Goal: Task Accomplishment & Management: Complete application form

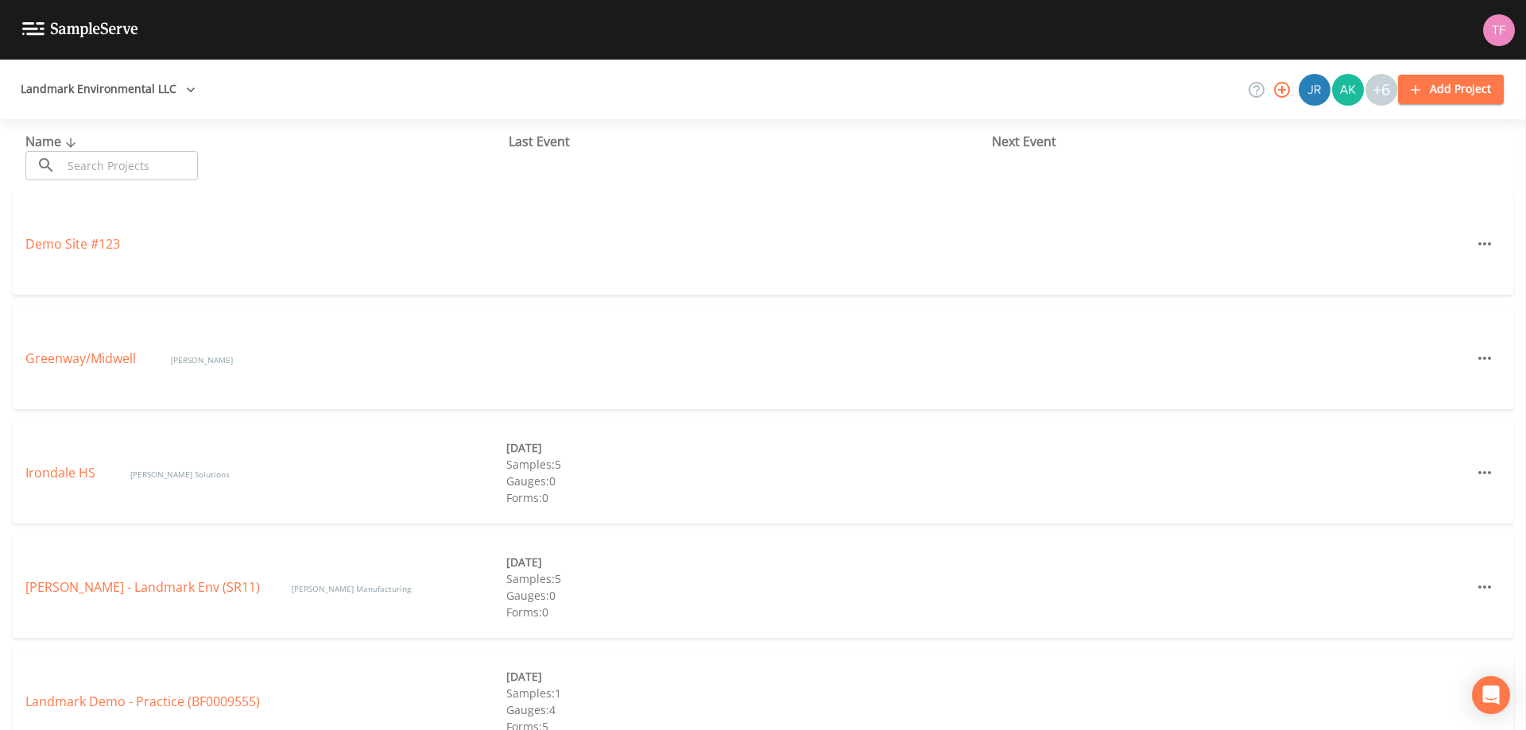
click at [1453, 93] on button "Add Project" at bounding box center [1451, 89] width 106 height 29
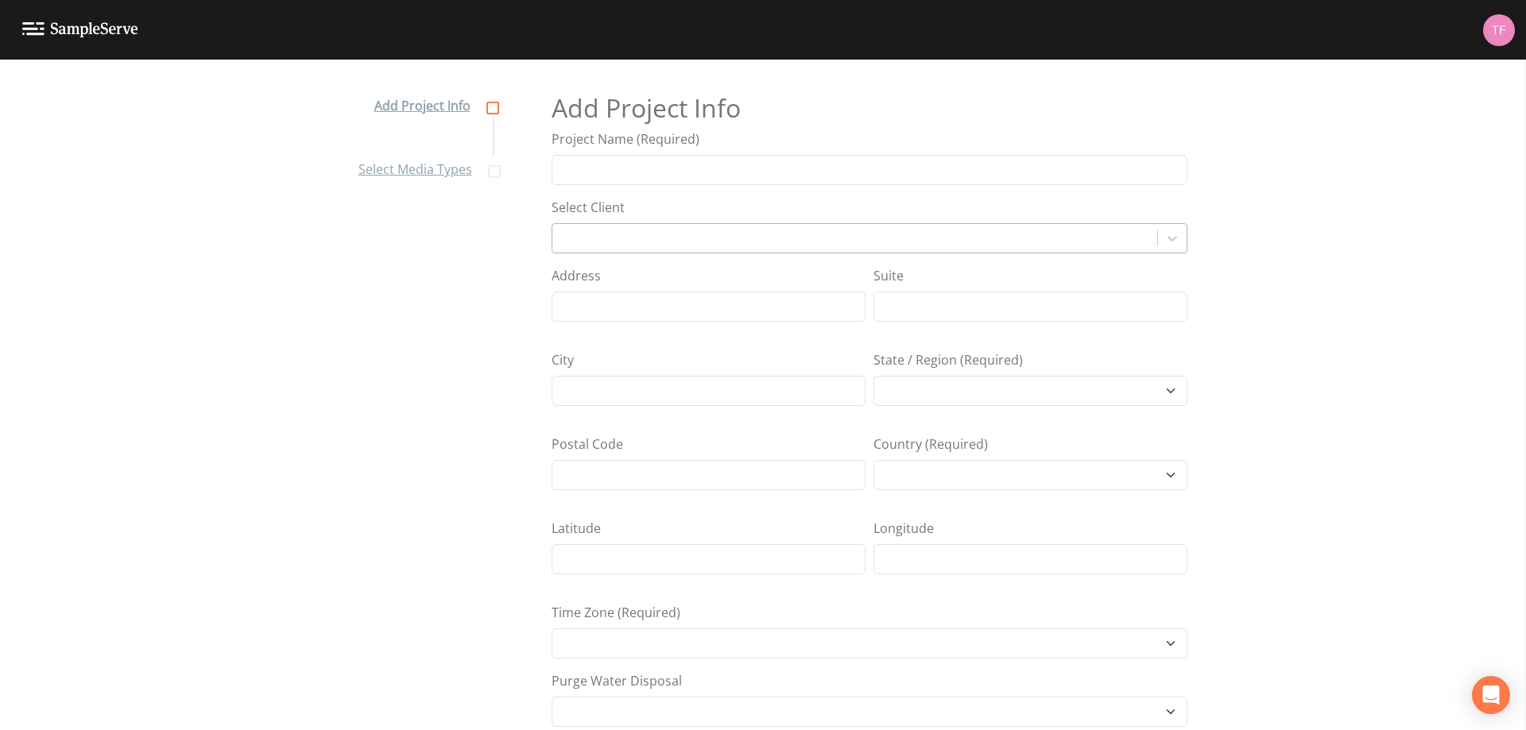
select select "[GEOGRAPHIC_DATA]/[GEOGRAPHIC_DATA]"
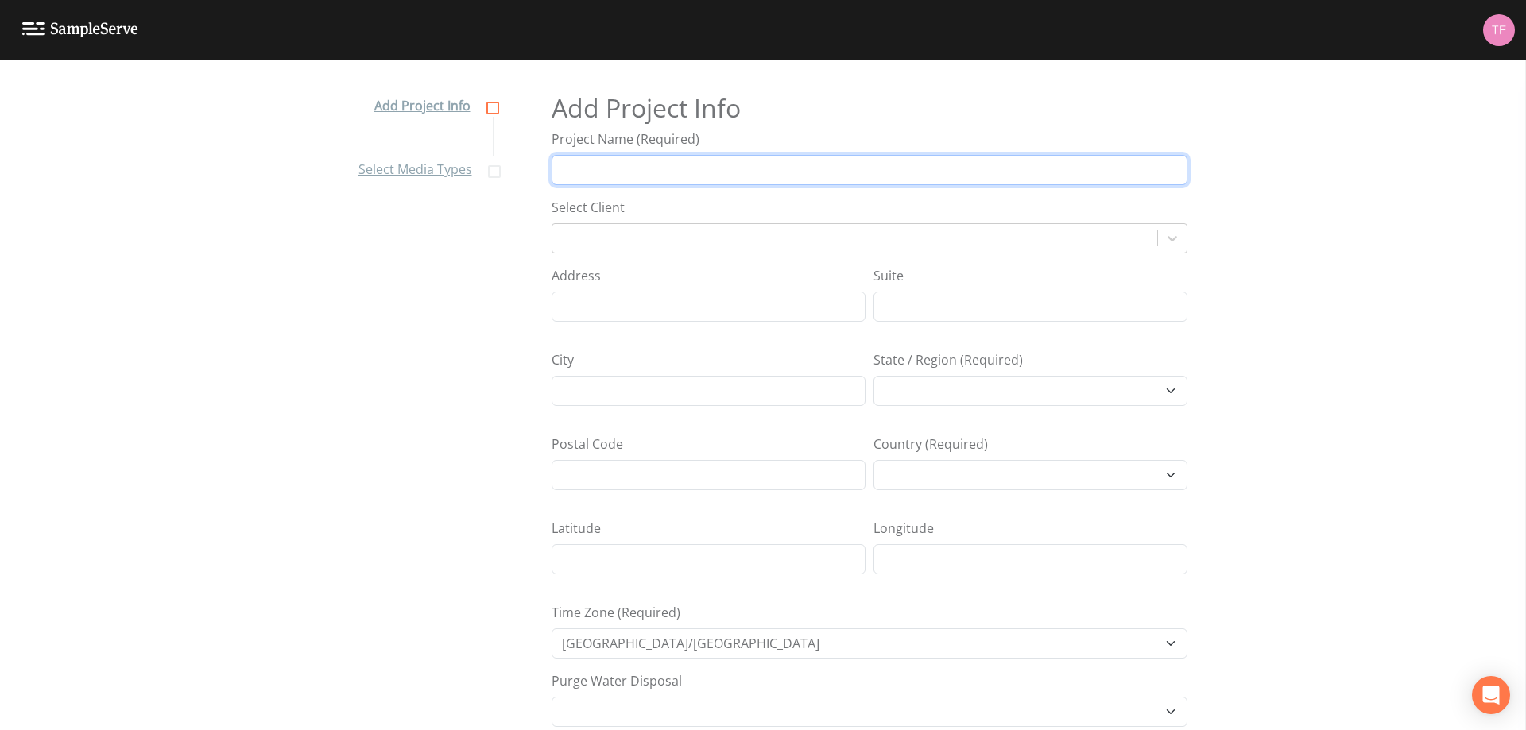
click at [644, 175] on input "Project Name (Required)" at bounding box center [869, 170] width 636 height 30
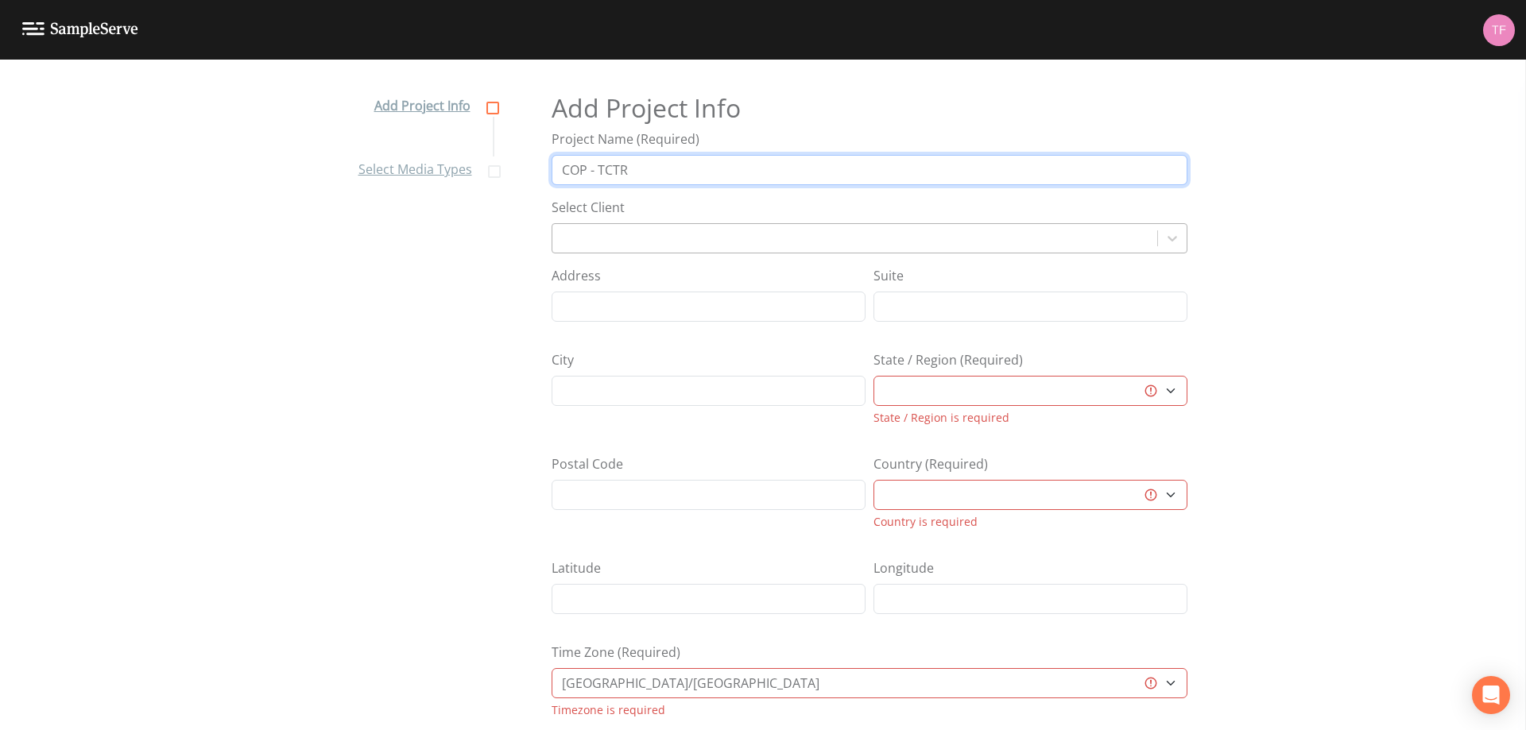
type input "COP - TCTR"
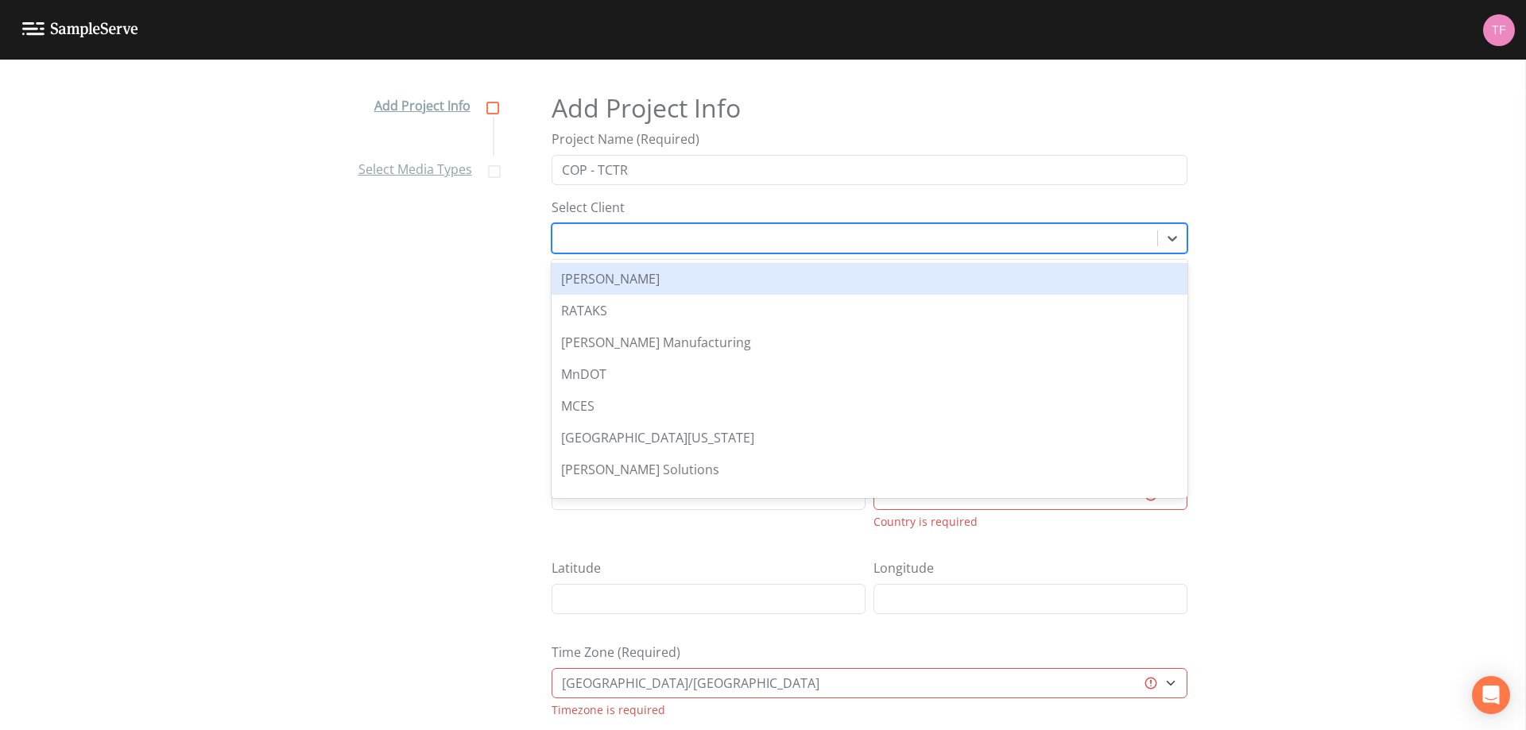
click at [643, 234] on div at bounding box center [854, 238] width 589 height 22
click at [1234, 220] on div "Add Project Info Select Media Types Add Project Info Project Name (Required) CO…" at bounding box center [763, 409] width 1526 height 671
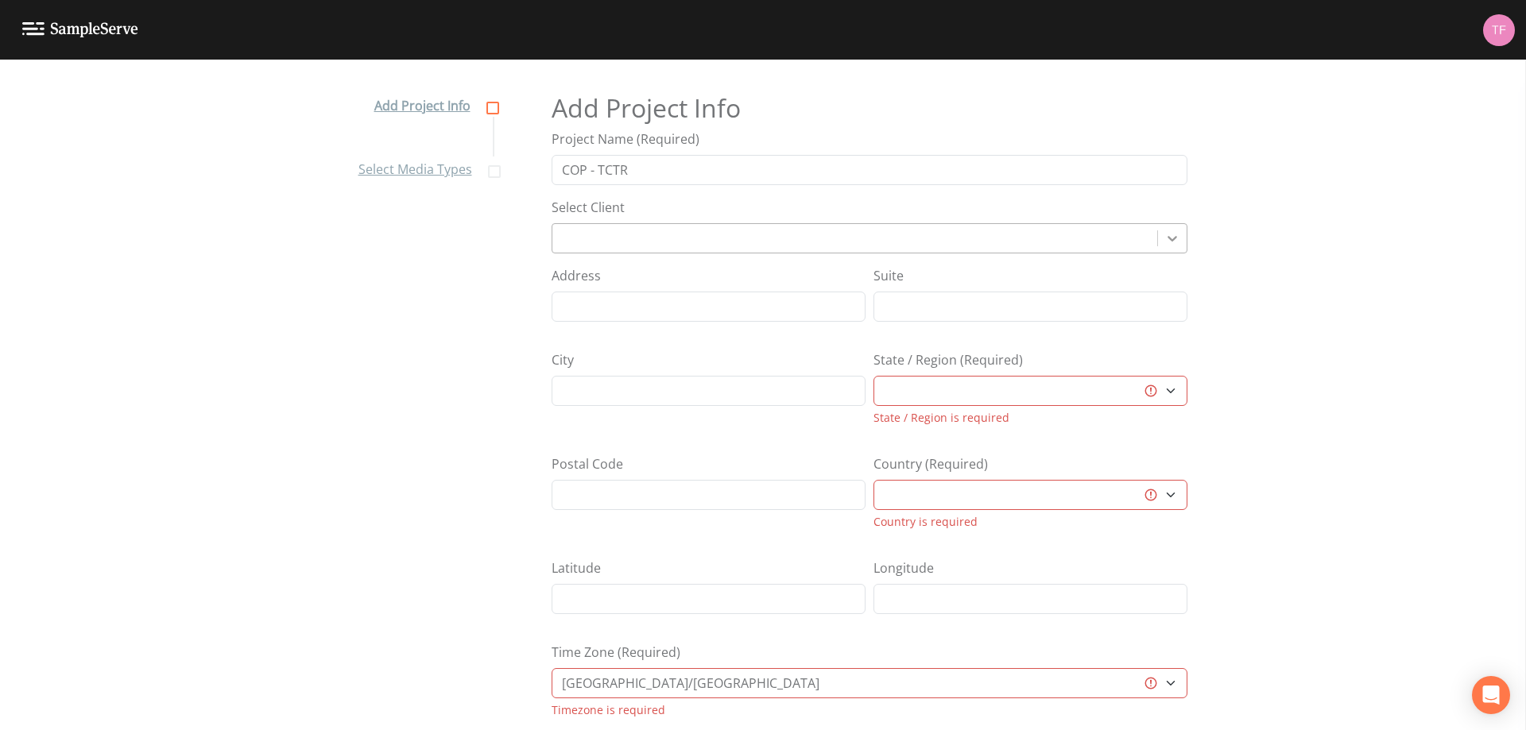
click at [1171, 231] on icon at bounding box center [1172, 238] width 16 height 16
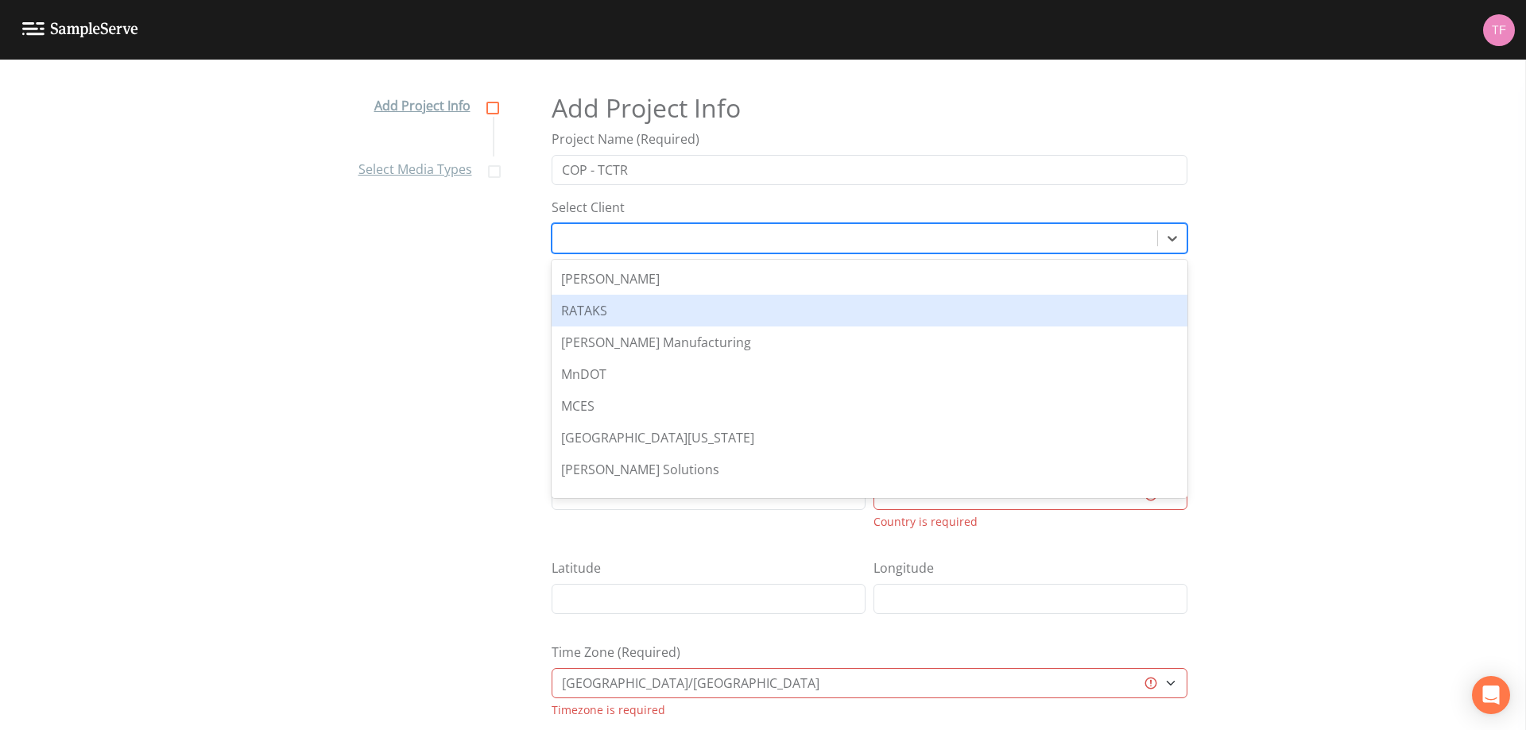
scroll to position [33, 0]
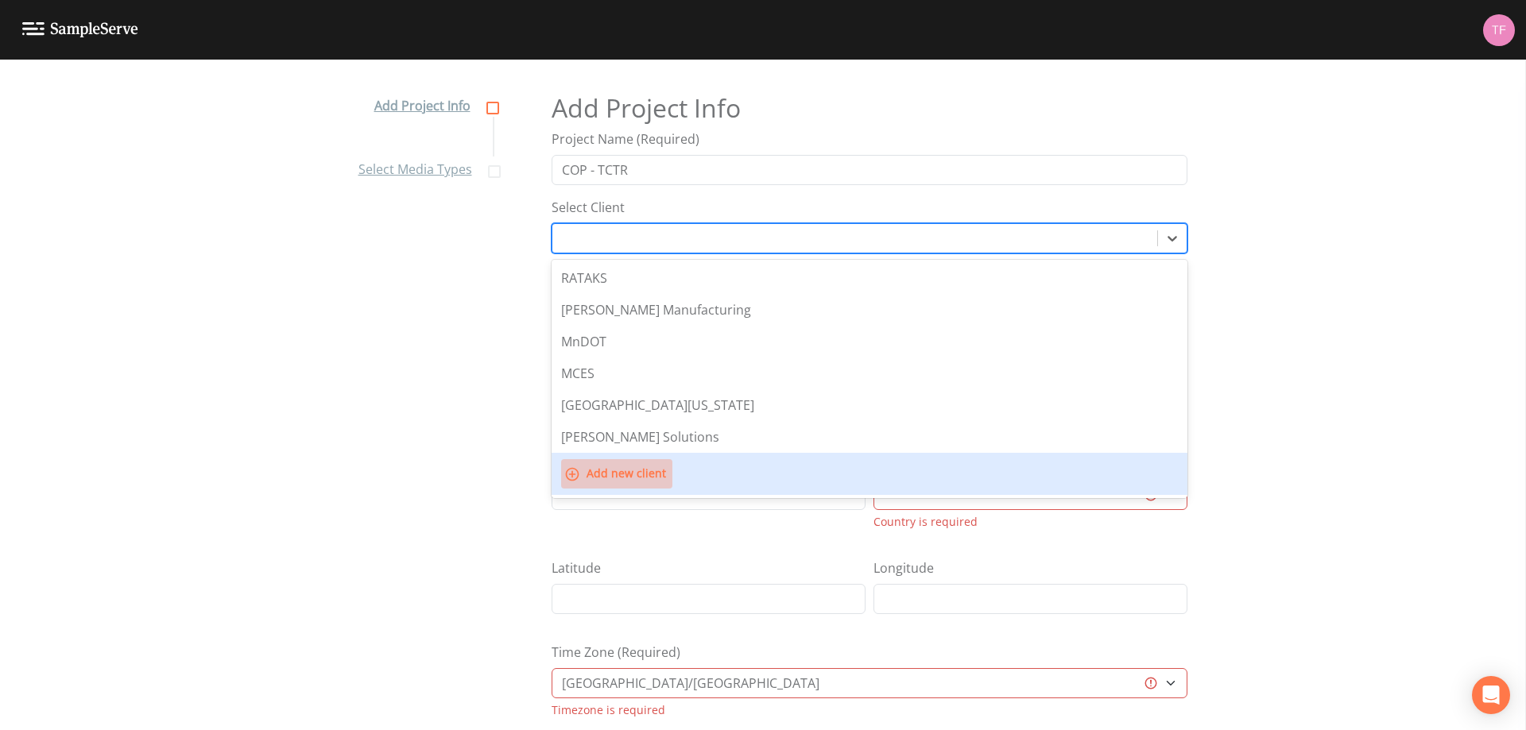
click at [634, 470] on button "Add new client" at bounding box center [616, 473] width 111 height 29
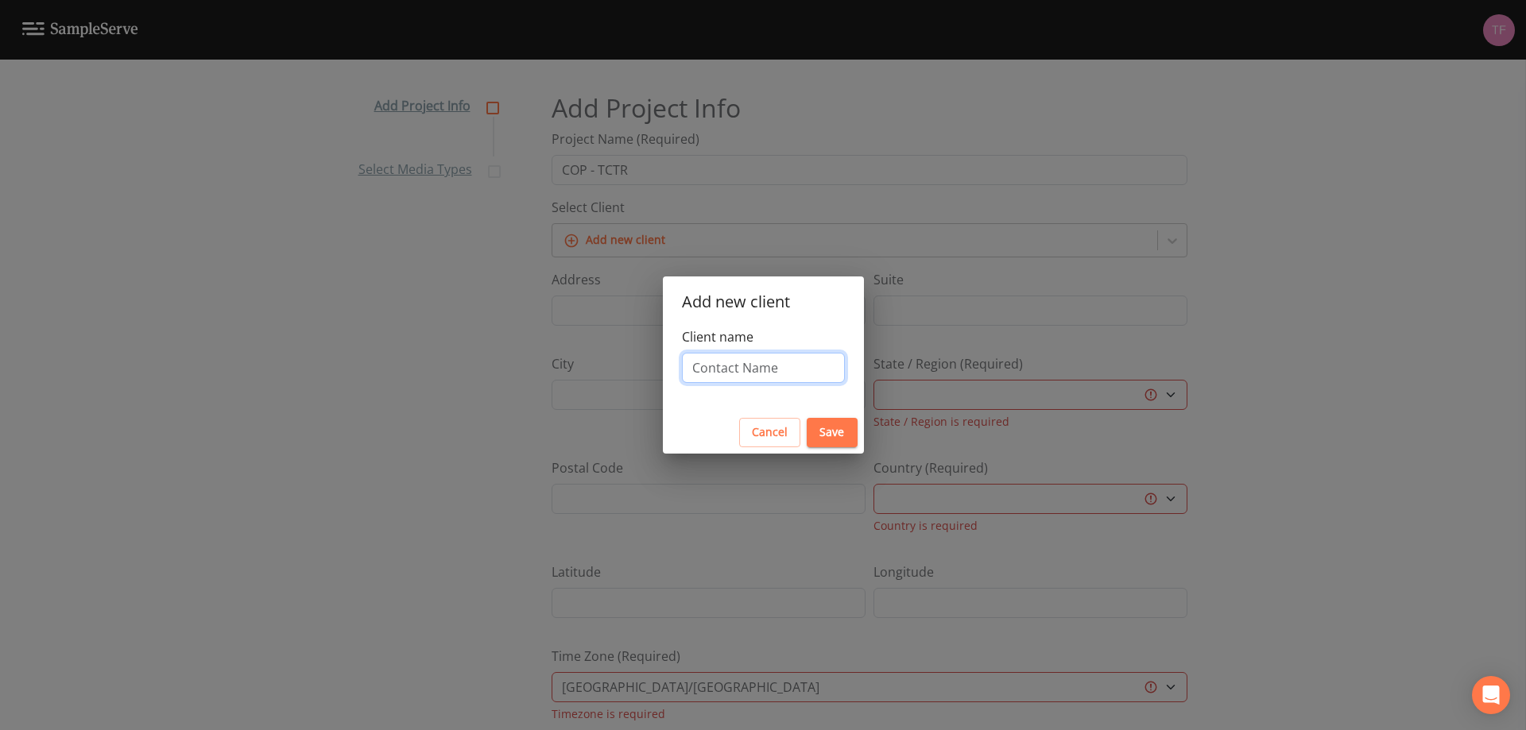
click at [725, 361] on input "Client name" at bounding box center [763, 368] width 163 height 30
type input "COP"
click at [830, 422] on button "Save" at bounding box center [832, 432] width 51 height 29
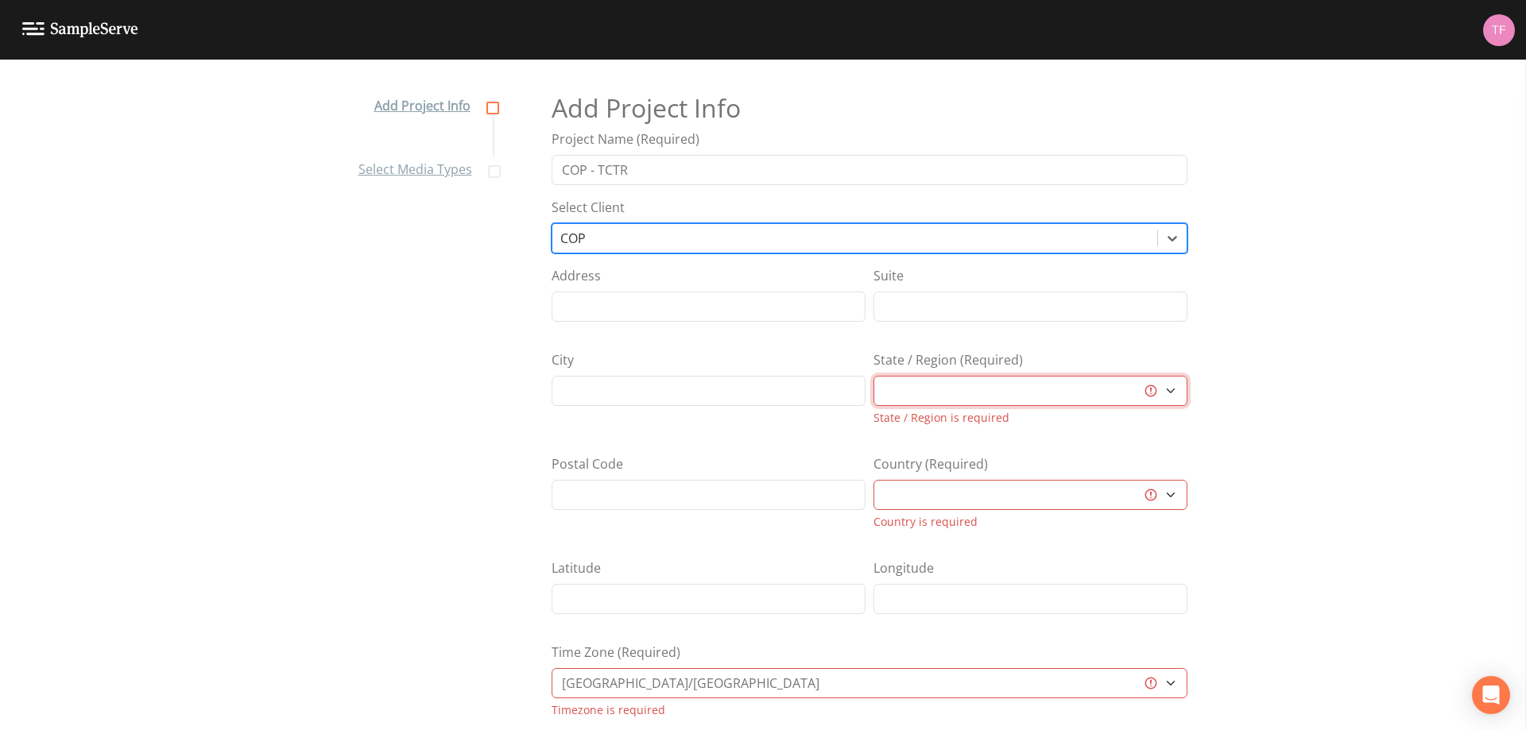
click at [1021, 384] on select "[GEOGRAPHIC_DATA] [GEOGRAPHIC_DATA] [GEOGRAPHIC_DATA] [GEOGRAPHIC_DATA] [GEOGRA…" at bounding box center [1030, 391] width 314 height 30
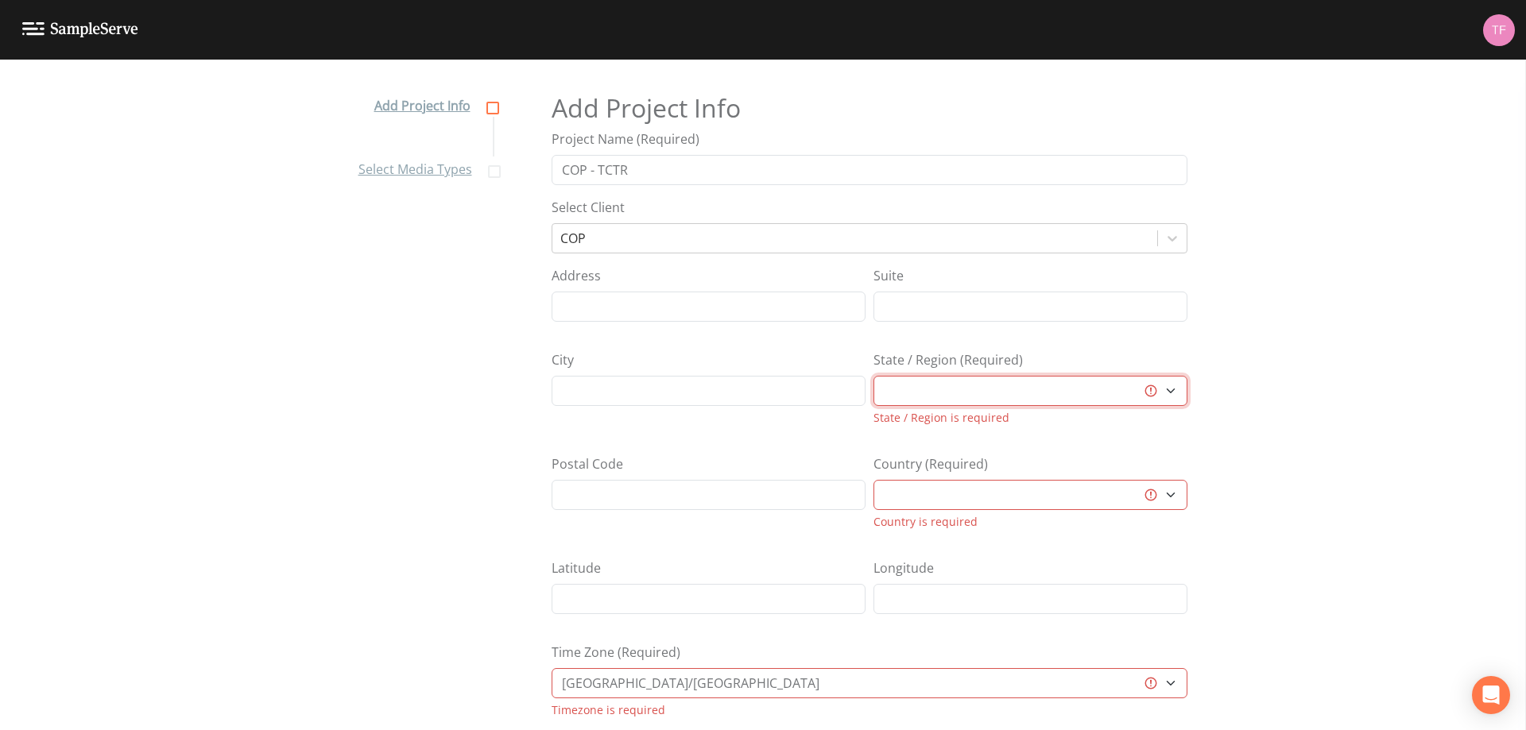
select select "2d7cff81-c4d8-4a74-8d84-d4957e4f44c3"
click at [873, 376] on select "[GEOGRAPHIC_DATA] [GEOGRAPHIC_DATA] [GEOGRAPHIC_DATA] [GEOGRAPHIC_DATA] [GEOGRA…" at bounding box center [1030, 391] width 314 height 30
select select "[GEOGRAPHIC_DATA]"
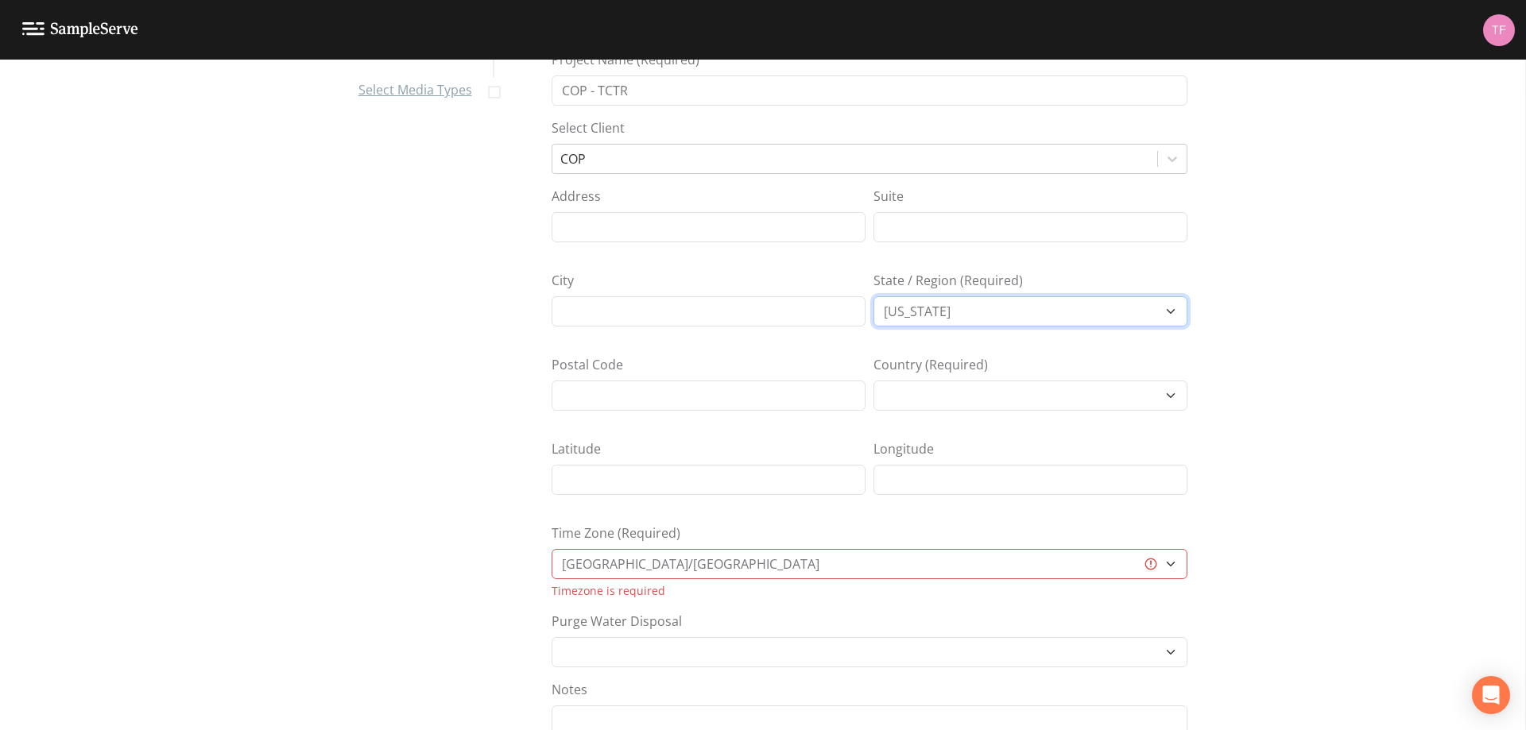
scroll to position [159, 0]
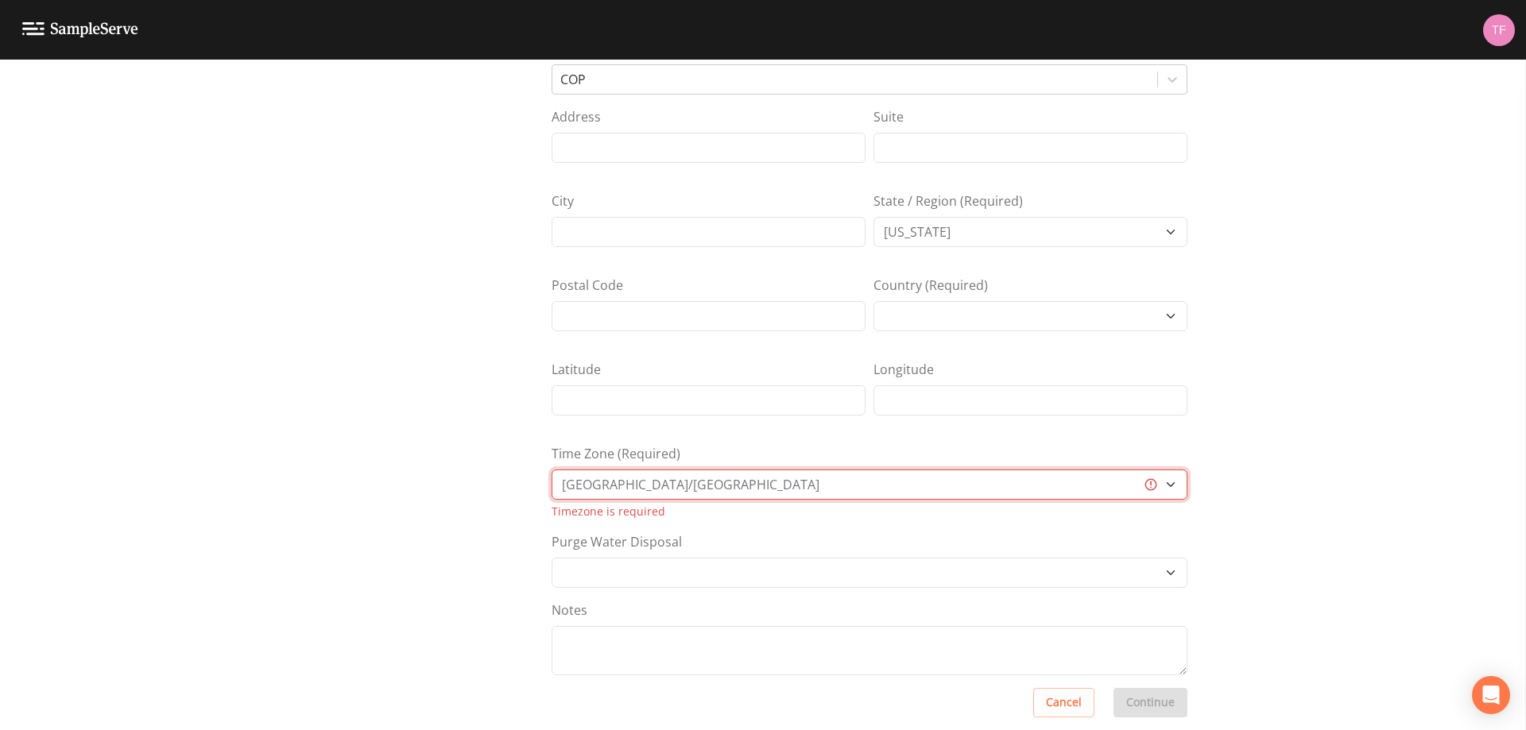
click at [957, 487] on select "[GEOGRAPHIC_DATA]/[GEOGRAPHIC_DATA] [GEOGRAPHIC_DATA]/[GEOGRAPHIC_DATA] [GEOGRA…" at bounding box center [869, 485] width 636 height 30
select select "US/Central"
click at [551, 470] on select "[GEOGRAPHIC_DATA]/[GEOGRAPHIC_DATA] [GEOGRAPHIC_DATA]/[GEOGRAPHIC_DATA] [GEOGRA…" at bounding box center [869, 485] width 636 height 30
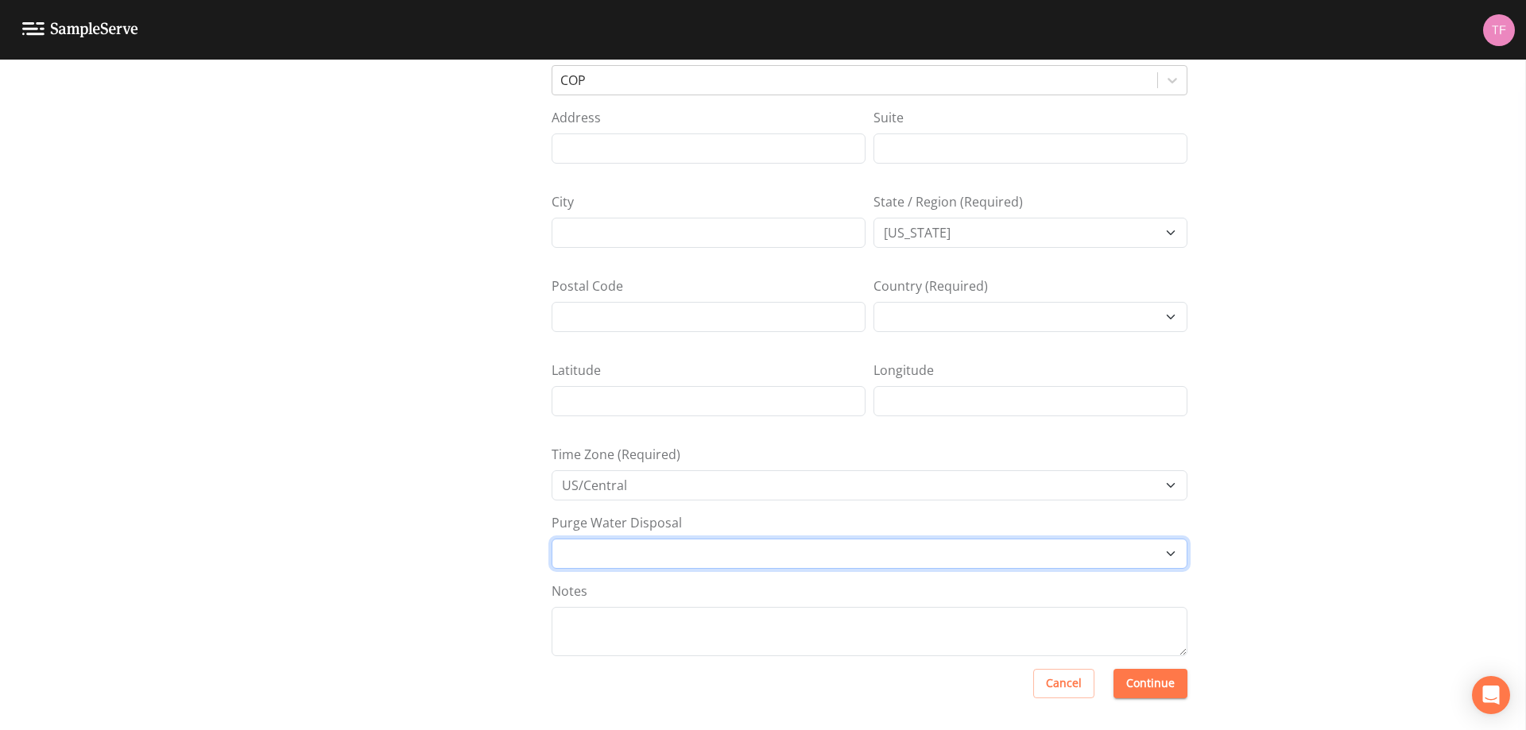
click at [834, 552] on select "Other Place in container Pour on ground" at bounding box center [869, 554] width 636 height 30
select select "Pour on ground"
click at [551, 539] on select "Other Place in container Pour on ground" at bounding box center [869, 554] width 636 height 30
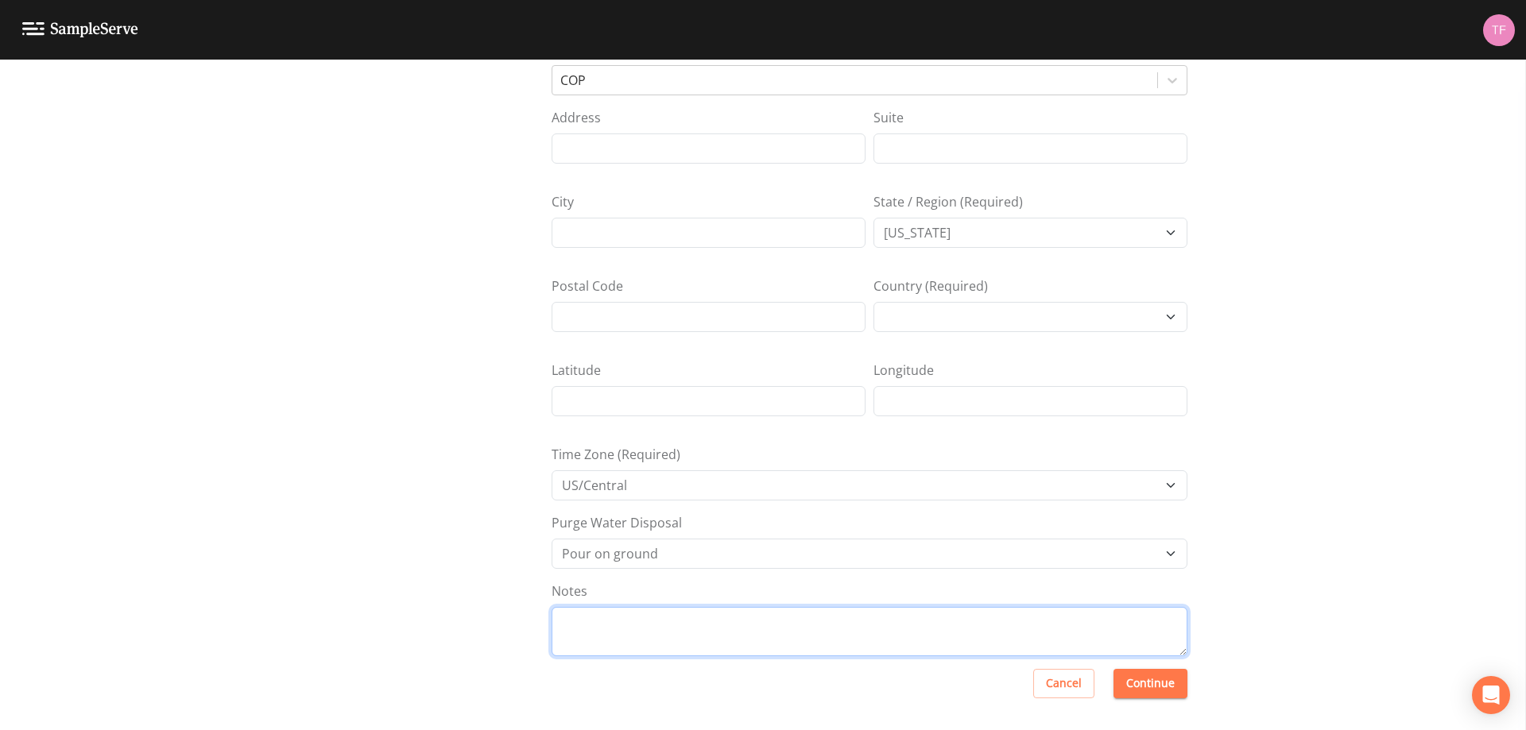
click at [720, 609] on textarea "Notes" at bounding box center [869, 631] width 636 height 49
type textarea "O"
type textarea "Non-standard scope LSI"
click at [192, 431] on div "Add Project Info Select Media Types Add Project Info Project Name (Required) CO…" at bounding box center [763, 251] width 1526 height 671
